Goal: Transaction & Acquisition: Purchase product/service

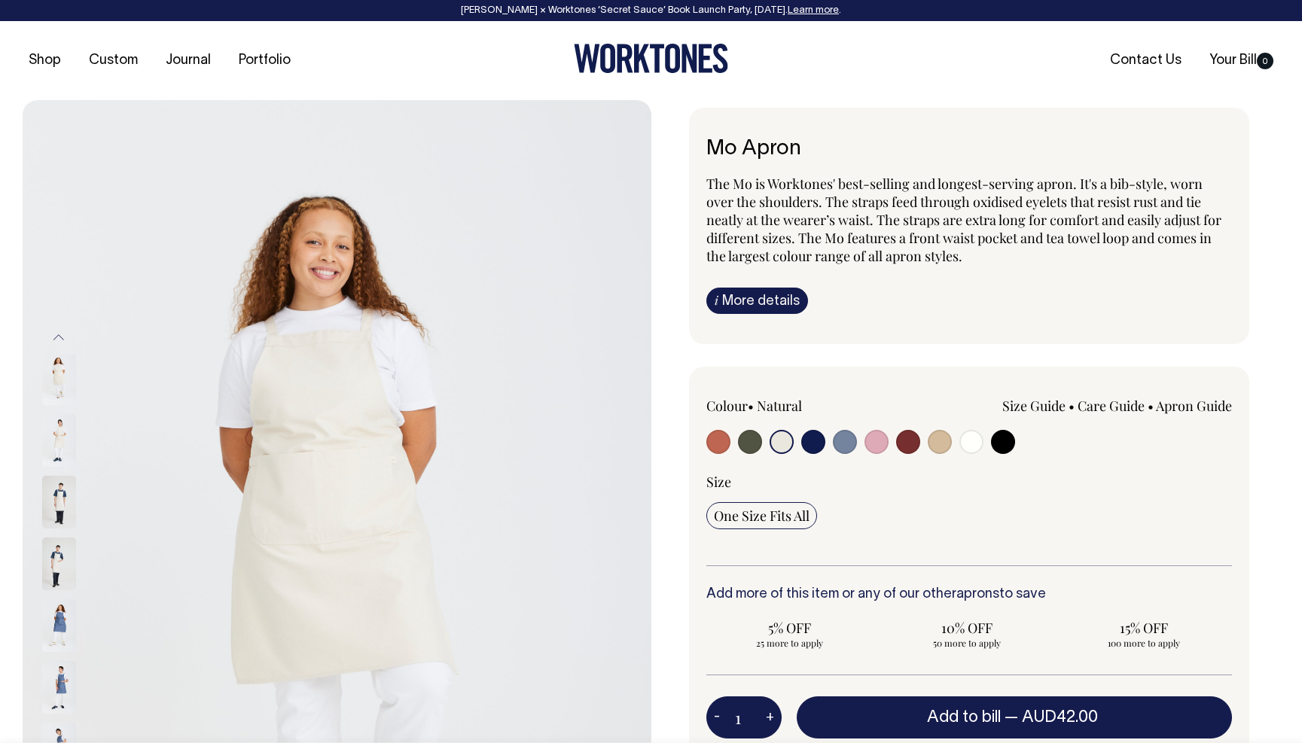
select select "Natural"
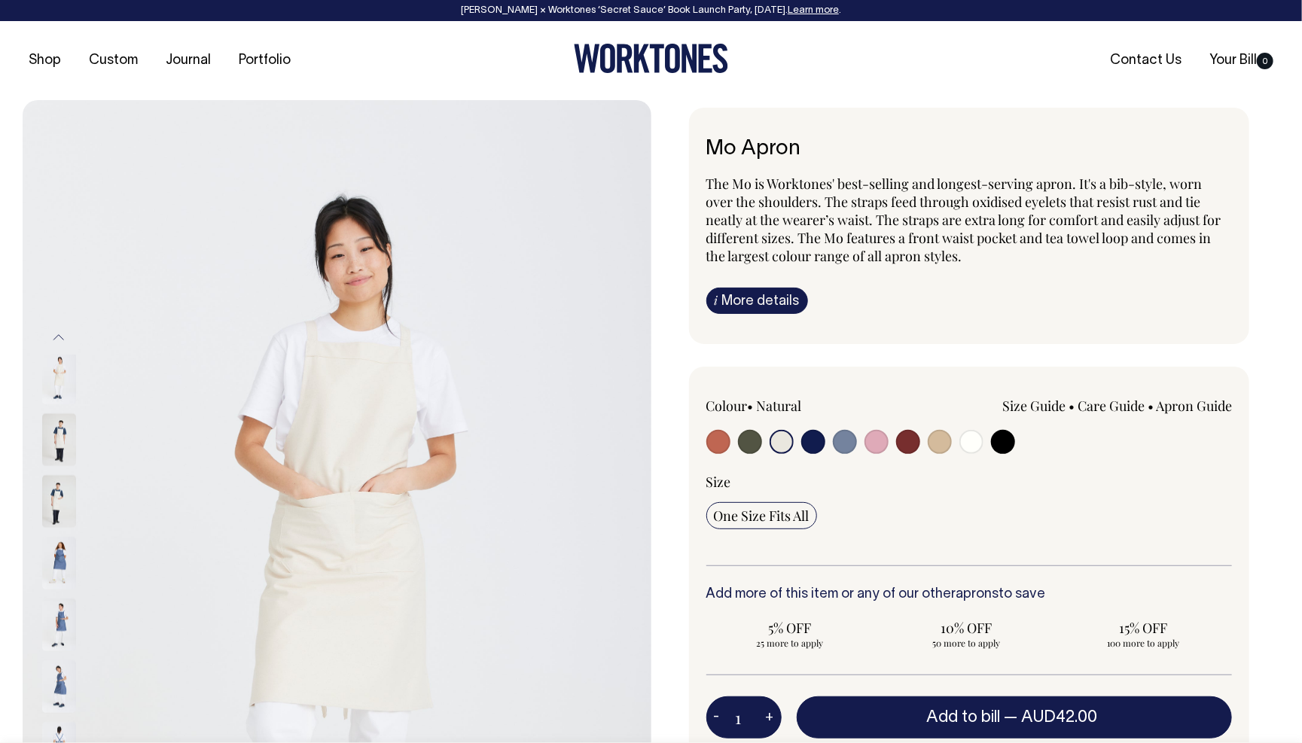
click at [813, 443] on input "radio" at bounding box center [813, 442] width 24 height 24
radio input "true"
select select "Dark Navy"
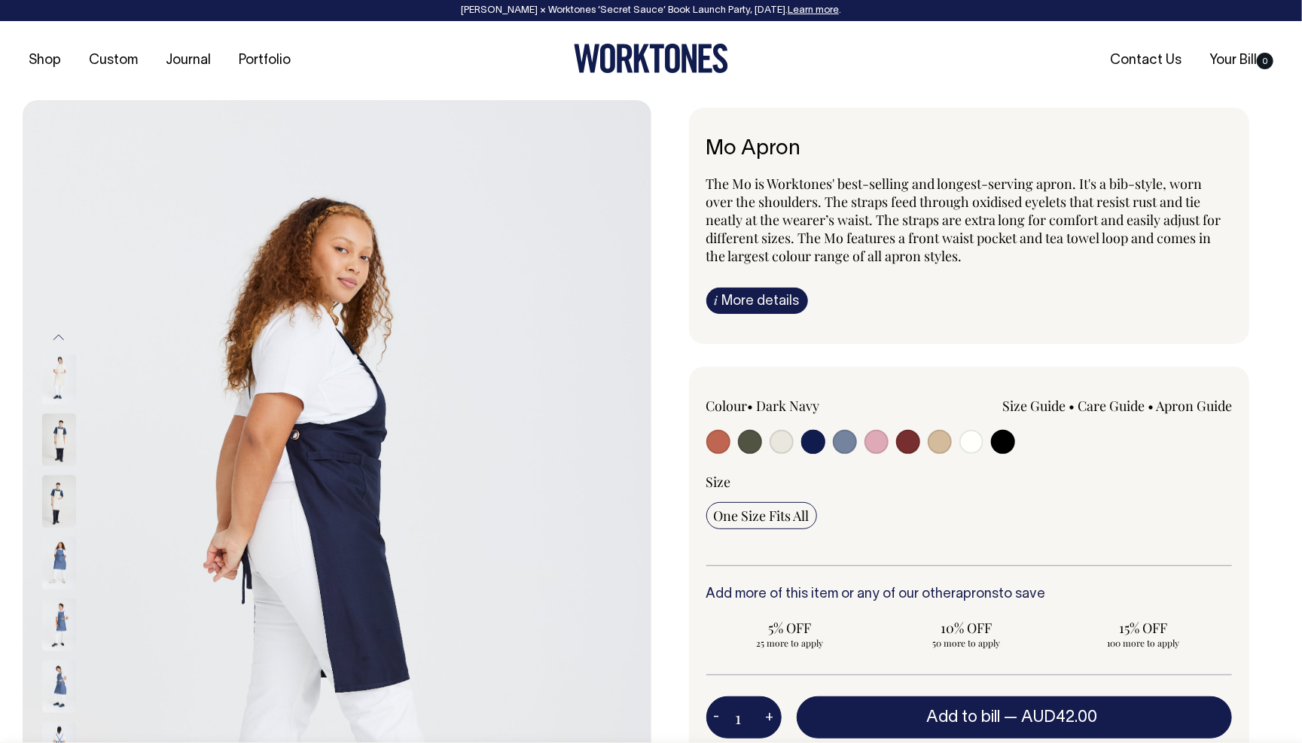
click at [784, 439] on input "radio" at bounding box center [782, 442] width 24 height 24
radio input "true"
select select "Natural"
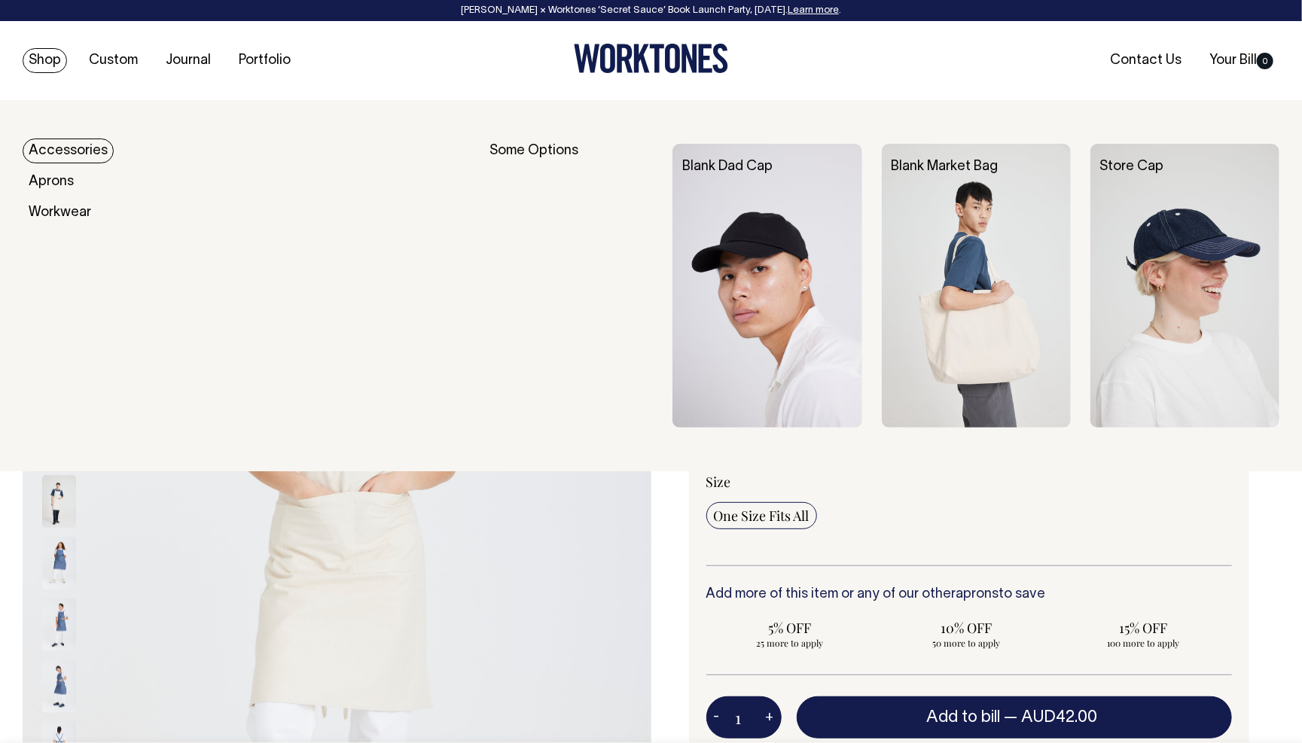
click at [53, 150] on link "Accessories" at bounding box center [68, 151] width 91 height 25
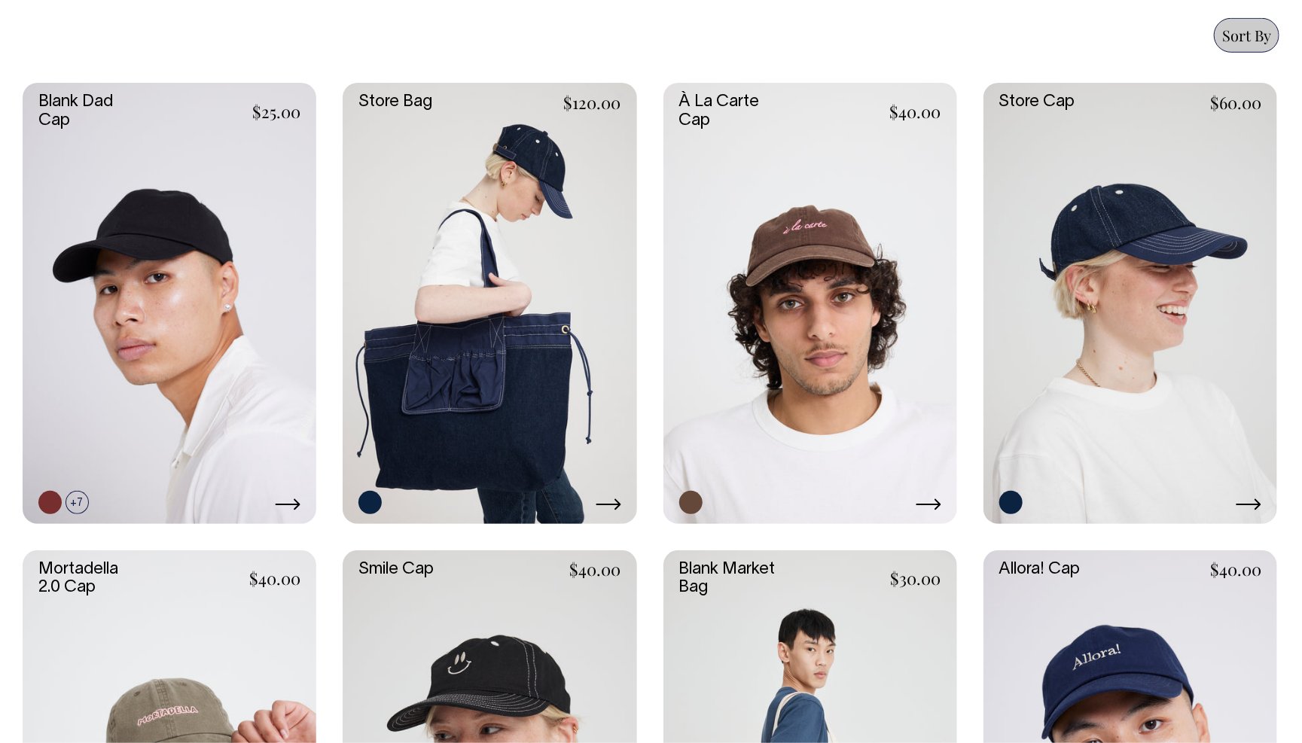
scroll to position [666, 0]
click at [96, 468] on link at bounding box center [104, 476] width 23 height 23
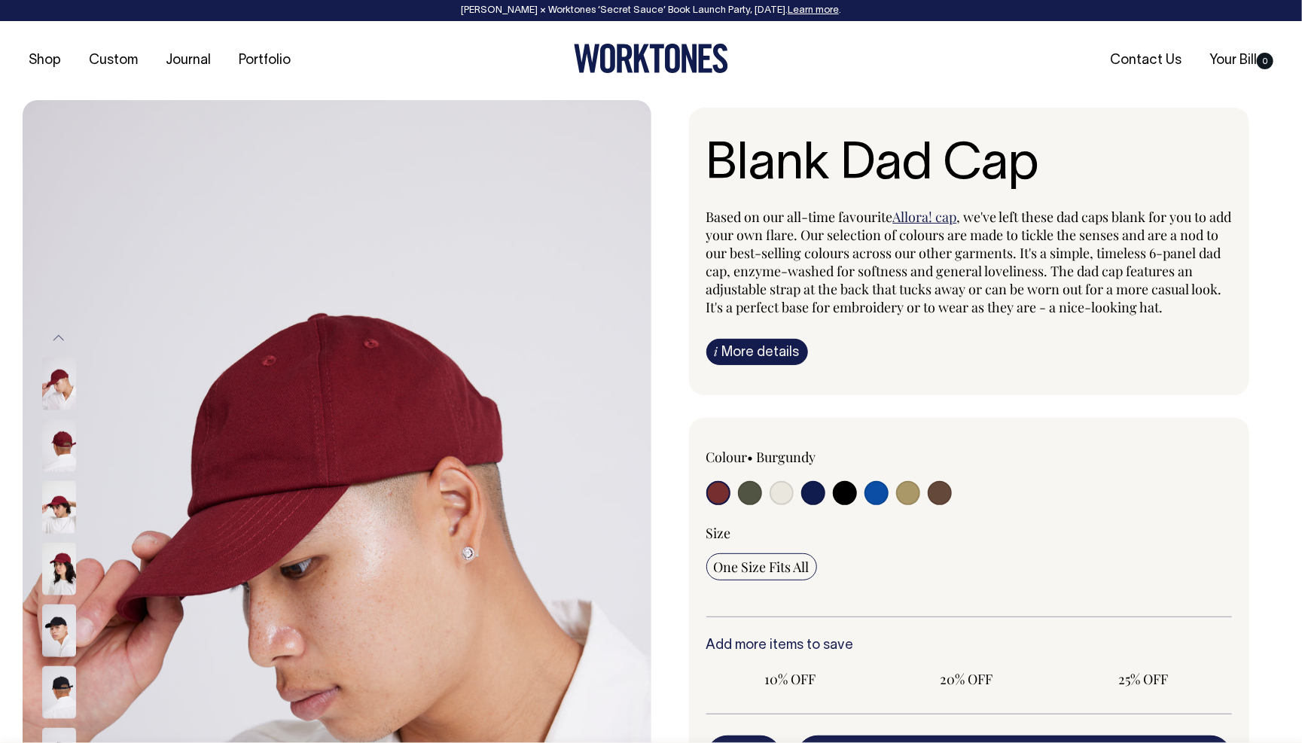
radio input "true"
select select "Natural"
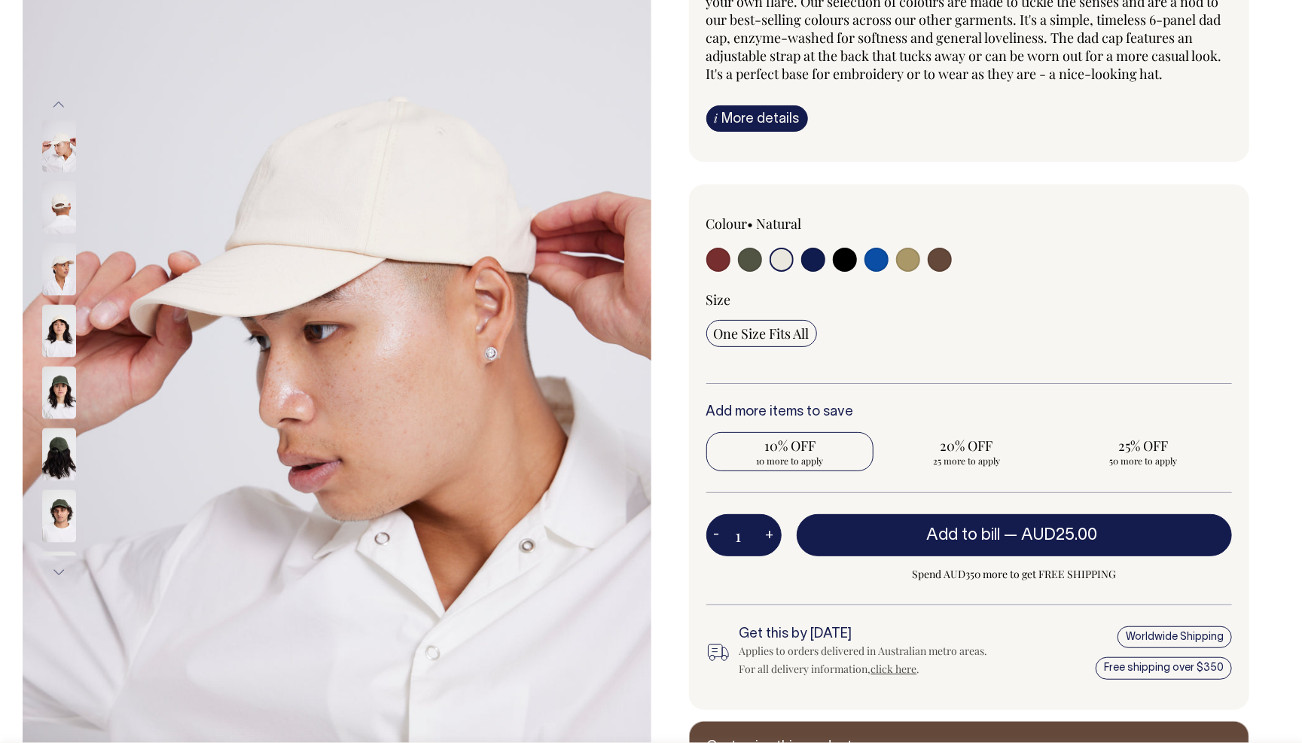
scroll to position [233, 0]
